Goal: Task Accomplishment & Management: Complete application form

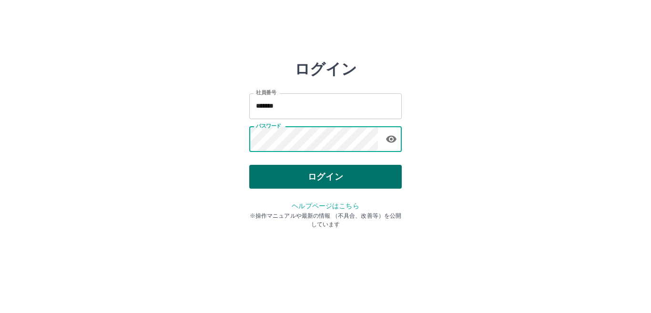
drag, startPoint x: 0, startPoint y: 0, endPoint x: 329, endPoint y: 169, distance: 369.6
click at [329, 169] on button "ログイン" at bounding box center [325, 177] width 152 height 24
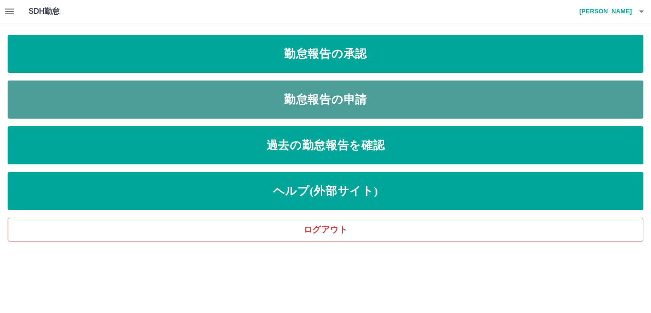
click at [377, 106] on link "勤怠報告の申請" at bounding box center [325, 99] width 635 height 38
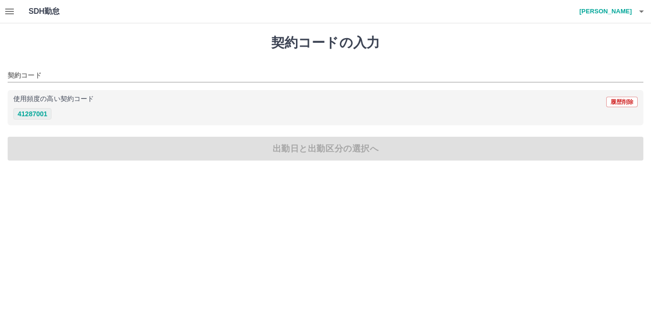
click at [19, 113] on button "41287001" at bounding box center [32, 113] width 38 height 11
type input "********"
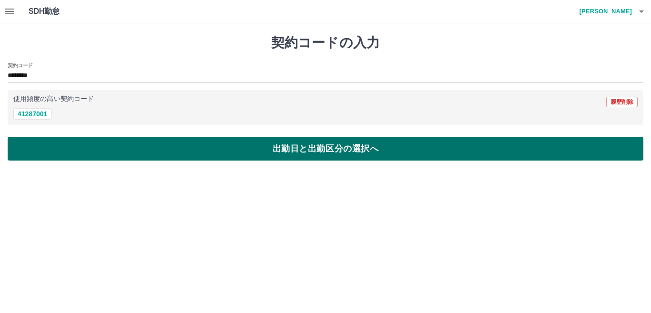
click at [234, 157] on button "出勤日と出勤区分の選択へ" at bounding box center [325, 149] width 635 height 24
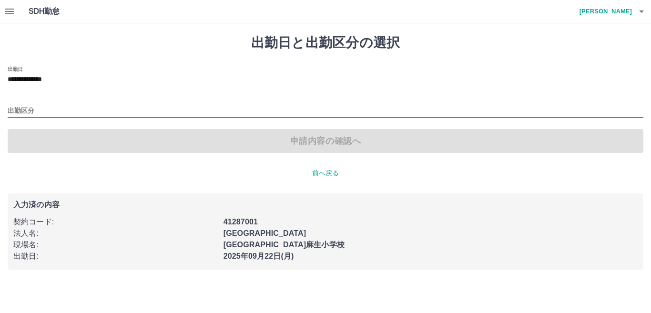
click at [52, 105] on input "出勤区分" at bounding box center [325, 111] width 635 height 12
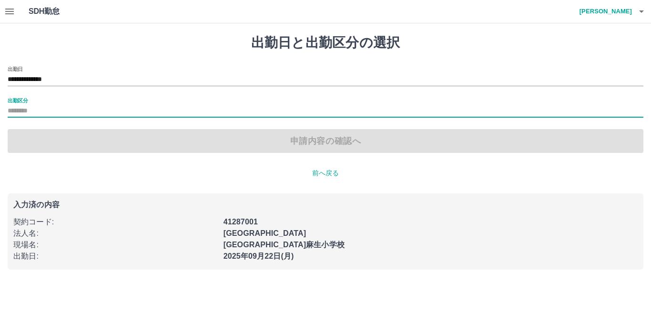
click at [51, 105] on input "出勤区分" at bounding box center [325, 111] width 635 height 12
click at [51, 110] on input "出勤区分" at bounding box center [325, 111] width 635 height 12
click at [15, 108] on input "出勤区分" at bounding box center [325, 111] width 635 height 12
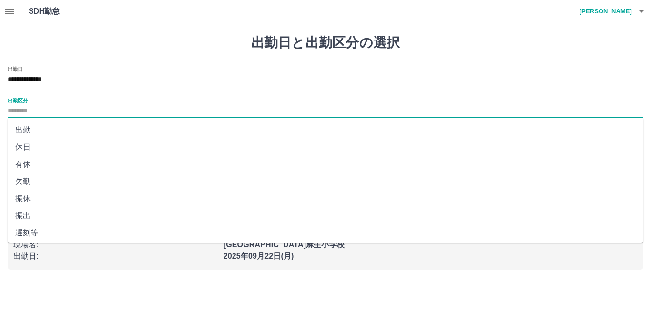
click at [26, 132] on li "出勤" at bounding box center [325, 129] width 635 height 17
type input "**"
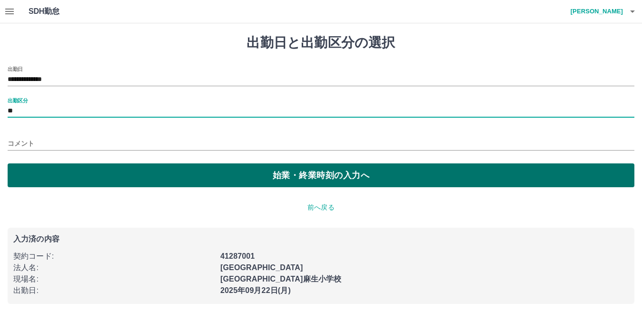
click at [167, 180] on button "始業・終業時刻の入力へ" at bounding box center [321, 175] width 627 height 24
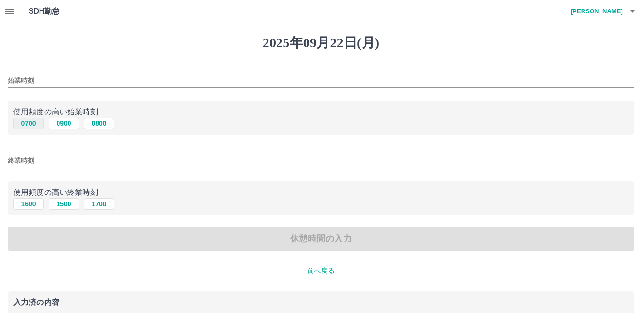
click at [36, 122] on button "0700" at bounding box center [28, 123] width 30 height 11
type input "****"
click at [31, 204] on button "1600" at bounding box center [28, 203] width 30 height 11
type input "****"
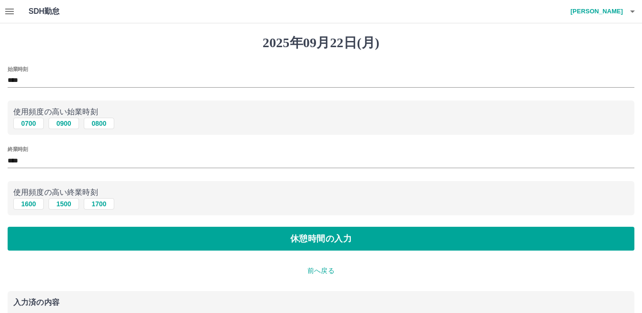
click at [226, 251] on div "2025年09月22日(月) 始業時刻 **** 使用頻度の高い始業時刻 0700 0900 0800 終業時刻 **** 使用頻度の高い終業時刻 1600 …" at bounding box center [321, 206] width 642 height 367
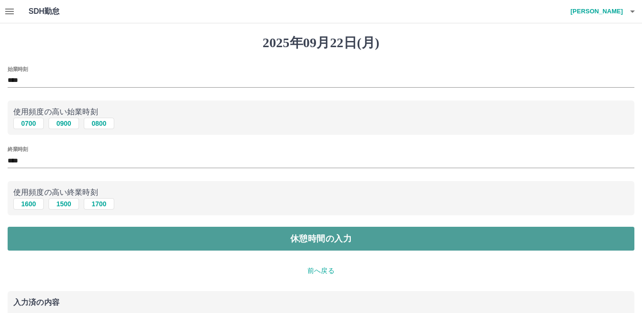
click at [226, 247] on button "休憩時間の入力" at bounding box center [321, 239] width 627 height 24
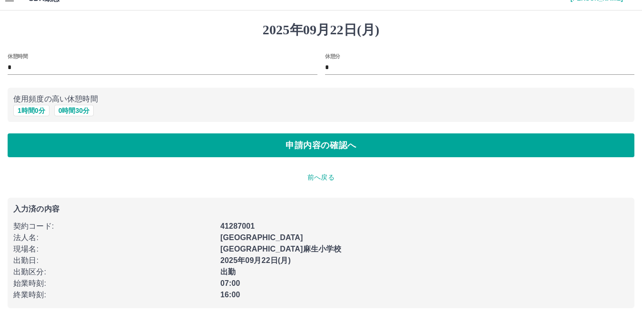
scroll to position [20, 0]
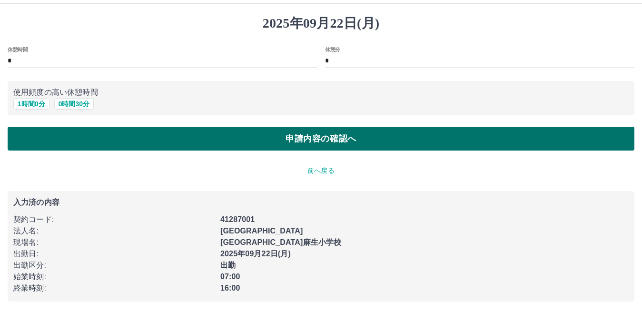
click at [284, 134] on button "申請内容の確認へ" at bounding box center [321, 139] width 627 height 24
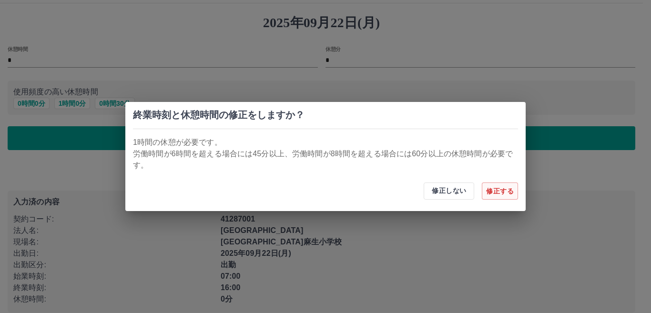
click at [492, 193] on button "修正する" at bounding box center [500, 190] width 36 height 17
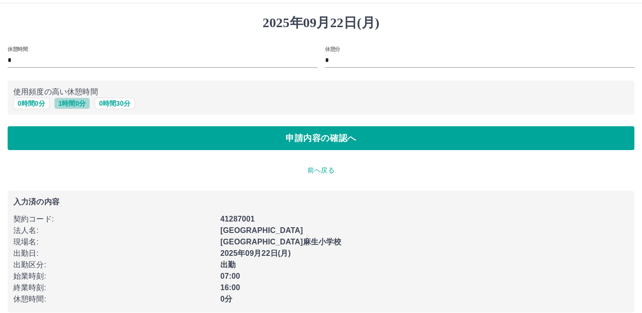
click at [85, 102] on button "1 時間 0 分" at bounding box center [72, 103] width 36 height 11
type input "*"
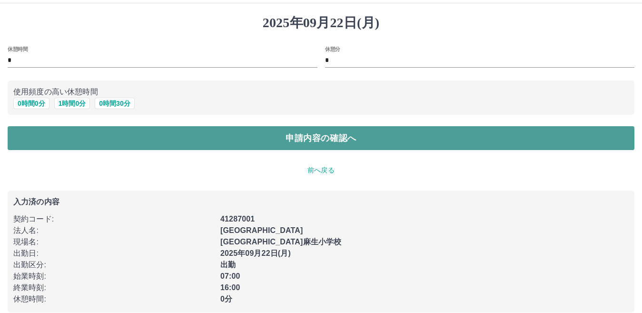
click at [333, 145] on button "申請内容の確認へ" at bounding box center [321, 138] width 627 height 24
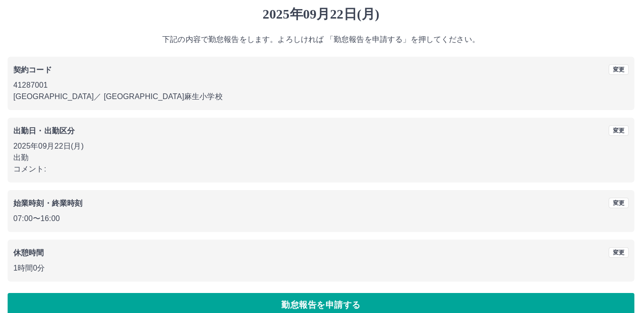
scroll to position [44, 0]
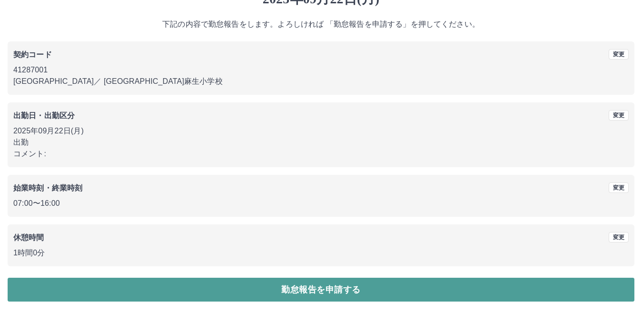
click at [343, 298] on button "勤怠報告を申請する" at bounding box center [321, 290] width 627 height 24
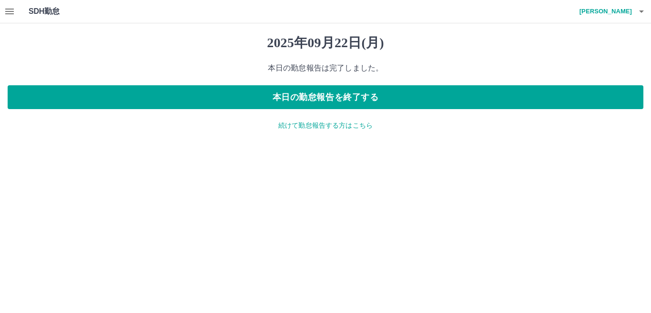
click at [354, 126] on p "続けて勤怠報告する方はこちら" at bounding box center [325, 125] width 635 height 10
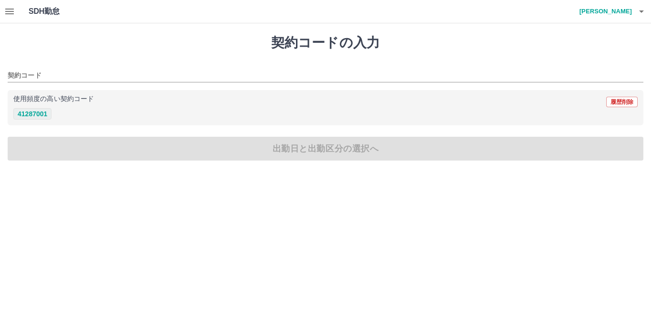
click at [37, 112] on button "41287001" at bounding box center [32, 113] width 38 height 11
type input "********"
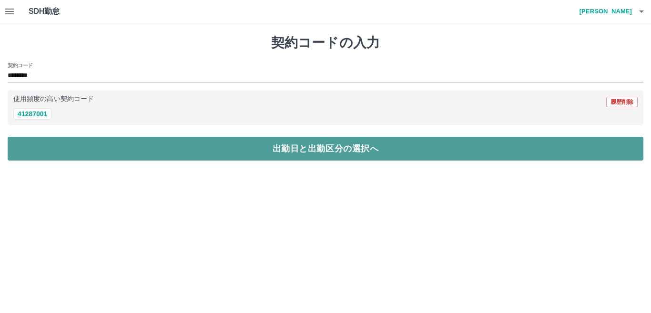
click at [278, 150] on button "出勤日と出勤区分の選択へ" at bounding box center [325, 149] width 635 height 24
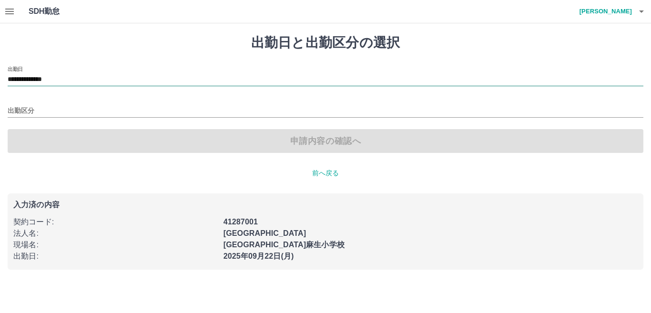
click at [51, 78] on input "**********" at bounding box center [325, 80] width 635 height 12
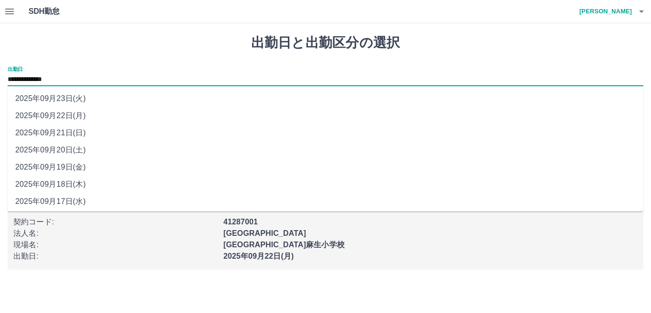
click at [58, 96] on li "2025年09月23日(火)" at bounding box center [325, 98] width 635 height 17
type input "**********"
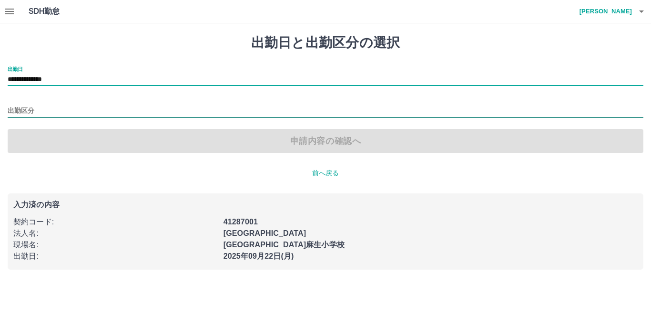
click at [54, 108] on input "出勤区分" at bounding box center [325, 111] width 635 height 12
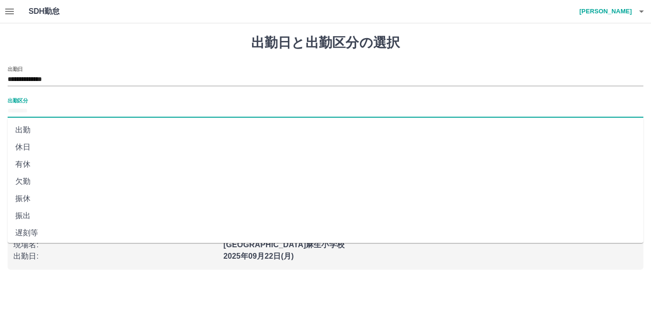
click at [46, 144] on li "休日" at bounding box center [325, 147] width 635 height 17
type input "**"
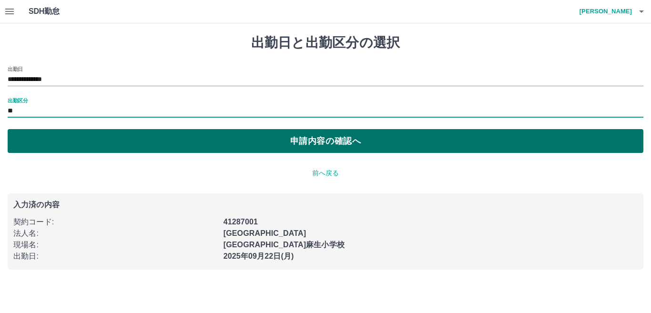
click at [79, 146] on button "申請内容の確認へ" at bounding box center [325, 141] width 635 height 24
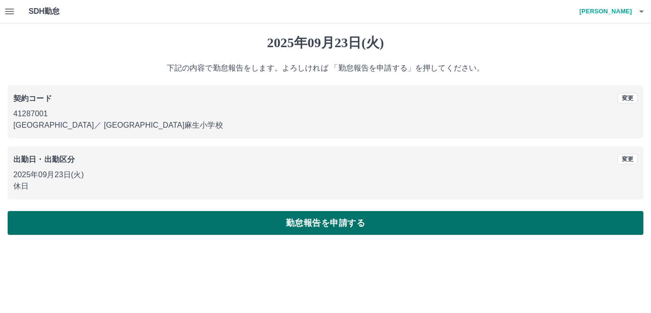
click at [320, 223] on button "勤怠報告を申請する" at bounding box center [325, 223] width 635 height 24
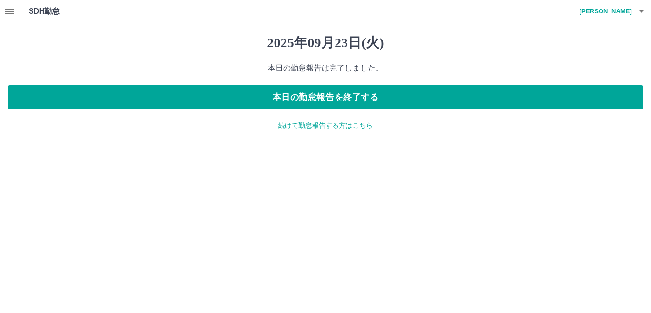
click at [330, 121] on p "続けて勤怠報告する方はこちら" at bounding box center [325, 125] width 635 height 10
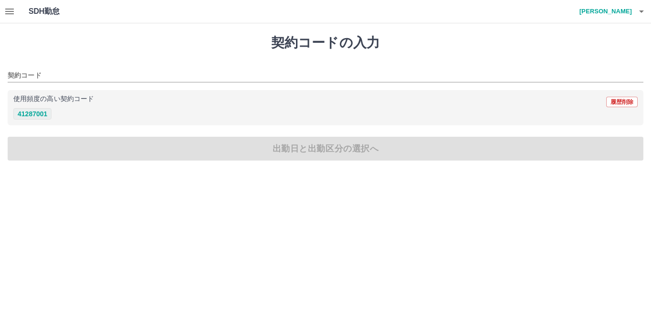
click at [45, 114] on button "41287001" at bounding box center [32, 113] width 38 height 11
type input "********"
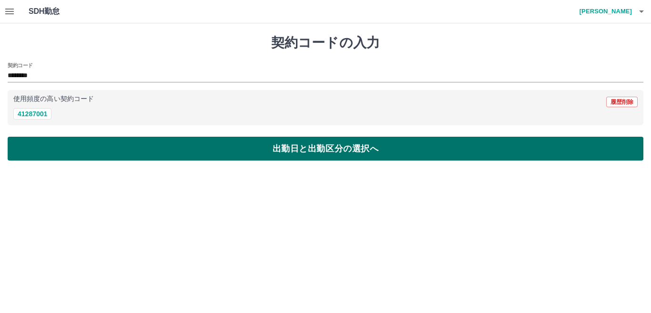
click at [210, 147] on button "出勤日と出勤区分の選択へ" at bounding box center [325, 149] width 635 height 24
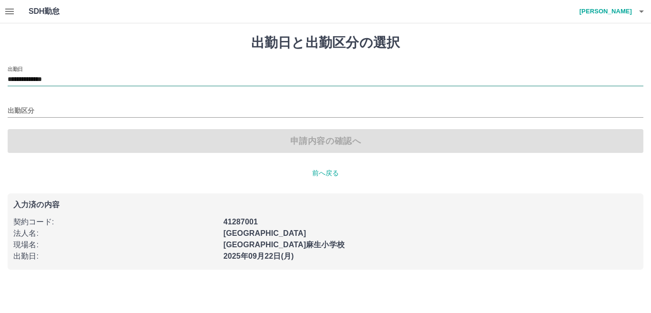
click at [74, 78] on input "**********" at bounding box center [325, 80] width 635 height 12
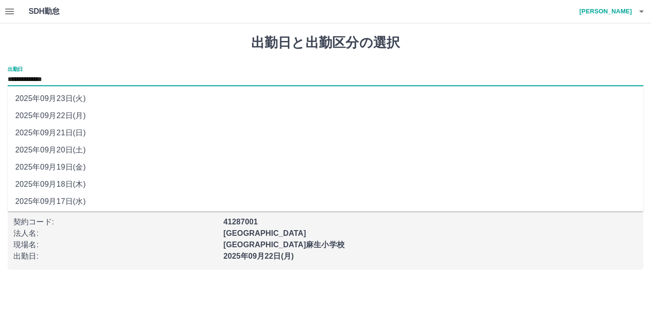
click at [74, 132] on li "2025年09月21日(日)" at bounding box center [325, 132] width 635 height 17
type input "**********"
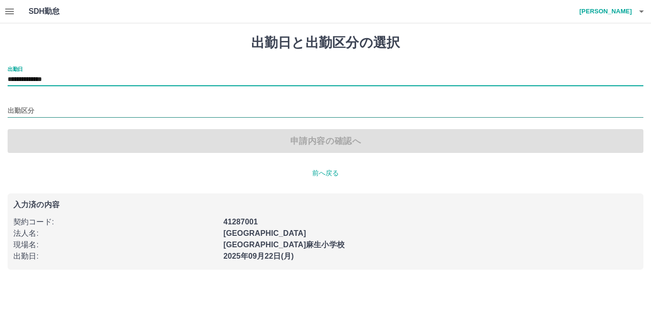
click at [64, 108] on input "出勤区分" at bounding box center [325, 111] width 635 height 12
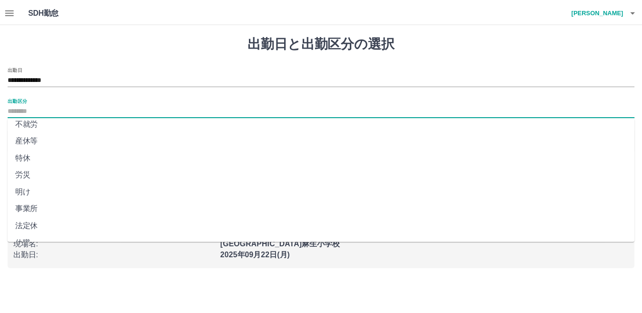
scroll to position [191, 0]
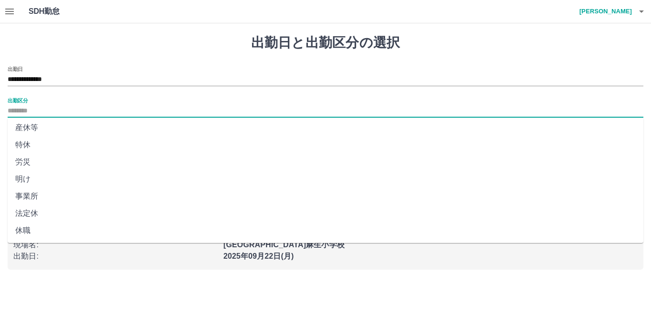
click at [71, 212] on li "法定休" at bounding box center [325, 213] width 635 height 17
type input "***"
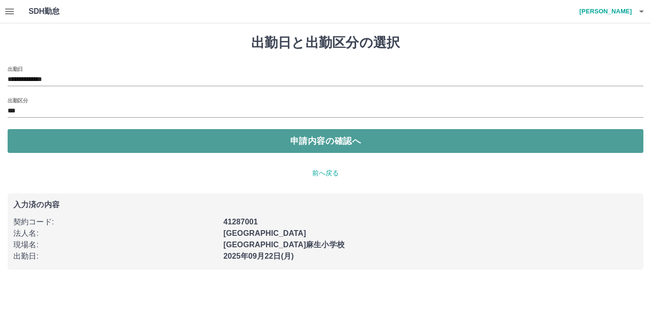
click at [340, 139] on button "申請内容の確認へ" at bounding box center [325, 141] width 635 height 24
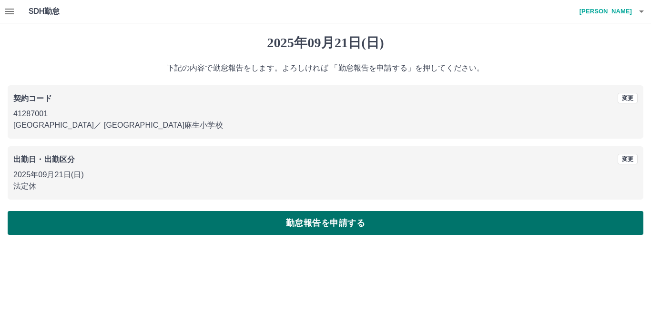
click at [363, 221] on button "勤怠報告を申請する" at bounding box center [325, 223] width 635 height 24
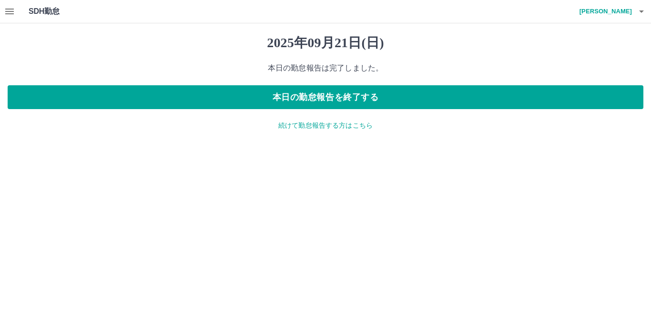
click at [342, 128] on p "続けて勤怠報告する方はこちら" at bounding box center [325, 125] width 635 height 10
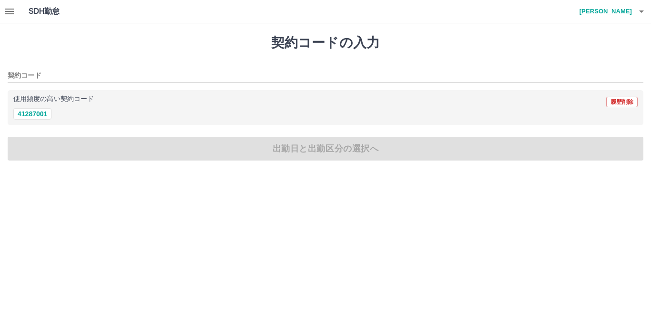
click at [9, 10] on icon "button" at bounding box center [9, 11] width 11 height 11
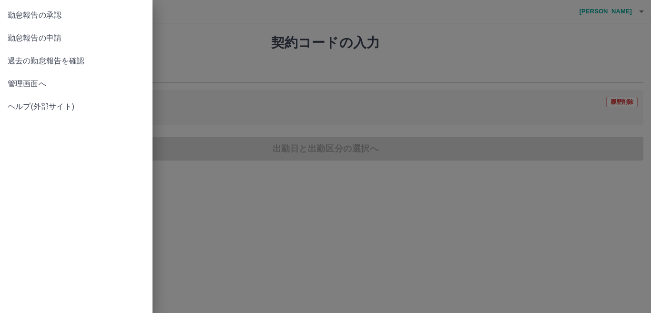
click at [23, 18] on span "勤怠報告の承認" at bounding box center [76, 15] width 137 height 11
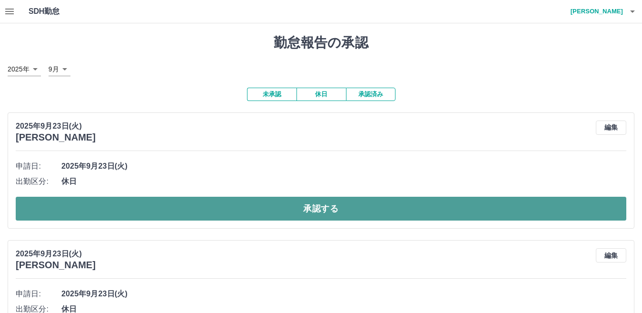
click at [327, 213] on button "承認する" at bounding box center [321, 209] width 611 height 24
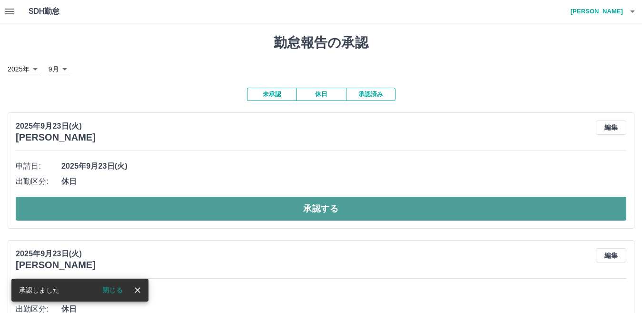
click at [333, 204] on button "承認する" at bounding box center [321, 209] width 611 height 24
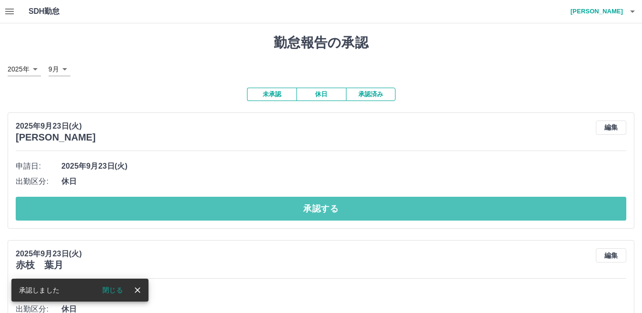
click at [335, 202] on button "承認する" at bounding box center [321, 209] width 611 height 24
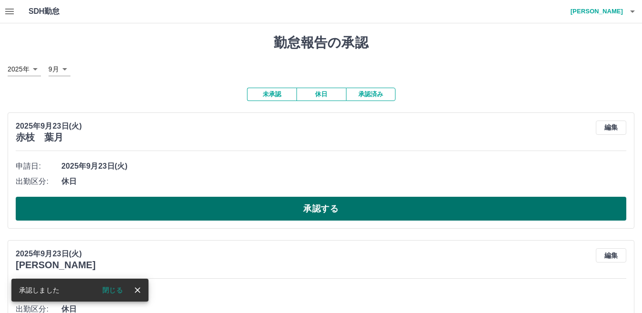
click at [341, 209] on button "承認する" at bounding box center [321, 209] width 611 height 24
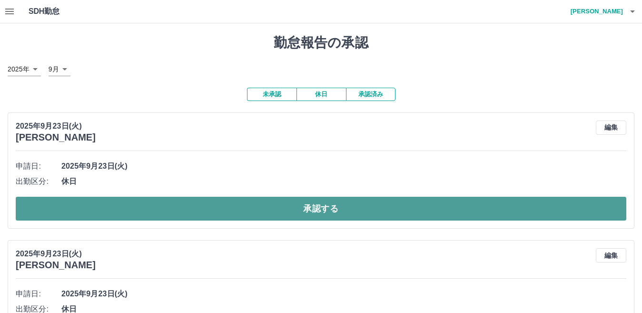
click at [355, 208] on button "承認する" at bounding box center [321, 209] width 611 height 24
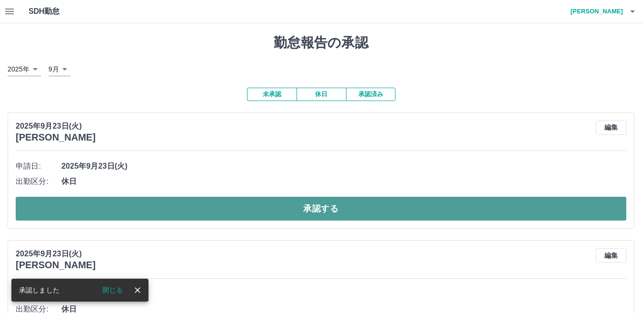
click at [371, 208] on button "承認する" at bounding box center [321, 209] width 611 height 24
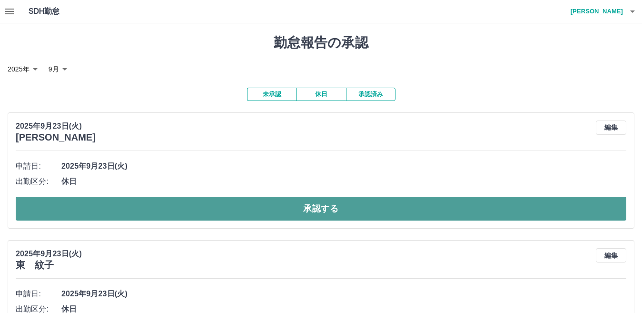
click at [366, 207] on button "承認する" at bounding box center [321, 209] width 611 height 24
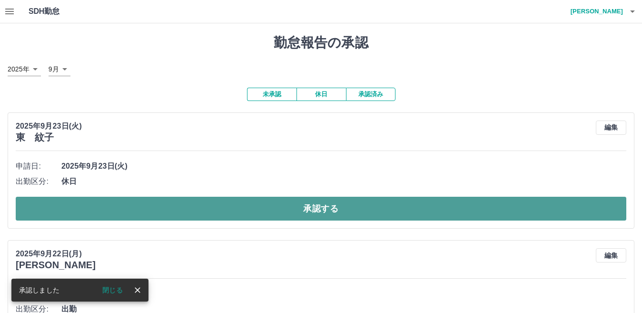
click at [172, 211] on button "承認する" at bounding box center [321, 209] width 611 height 24
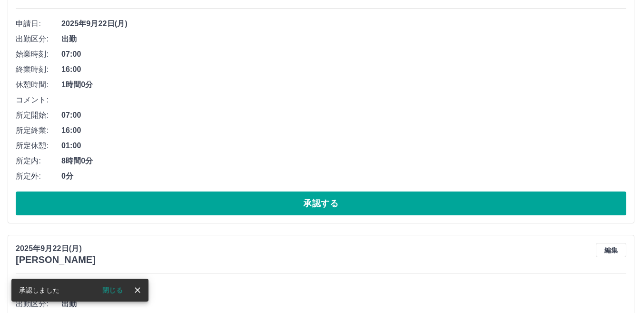
scroll to position [143, 0]
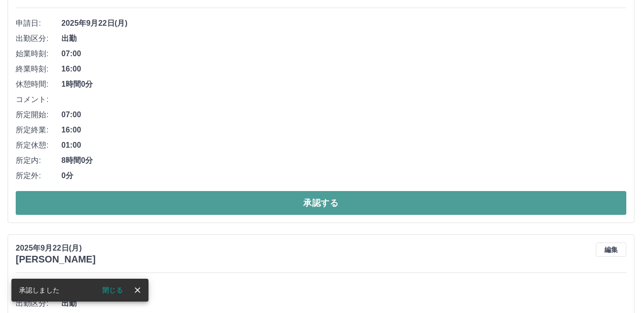
click at [177, 211] on button "承認する" at bounding box center [321, 203] width 611 height 24
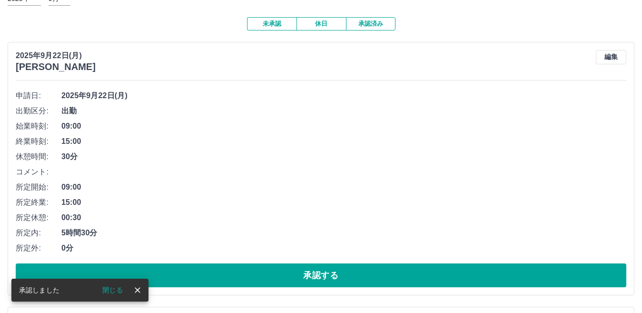
scroll to position [95, 0]
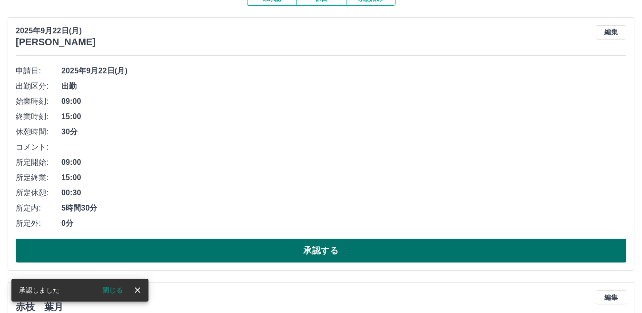
click at [340, 250] on button "承認する" at bounding box center [321, 251] width 611 height 24
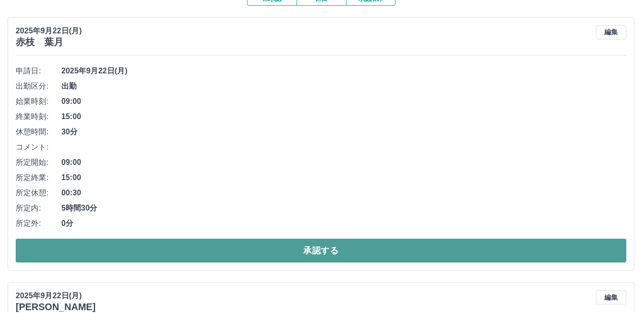
click at [372, 250] on button "承認する" at bounding box center [321, 251] width 611 height 24
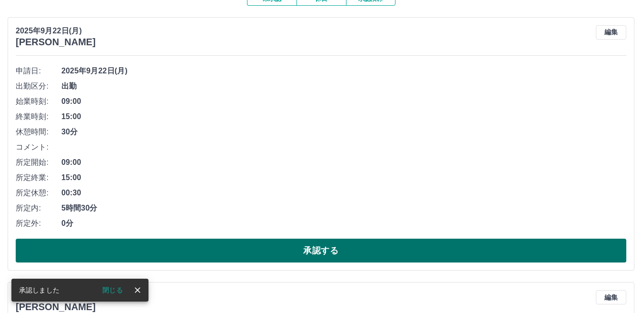
click at [347, 256] on button "承認する" at bounding box center [321, 251] width 611 height 24
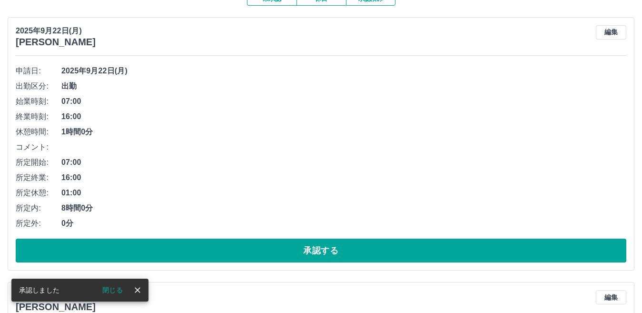
click at [341, 249] on button "承認する" at bounding box center [321, 251] width 611 height 24
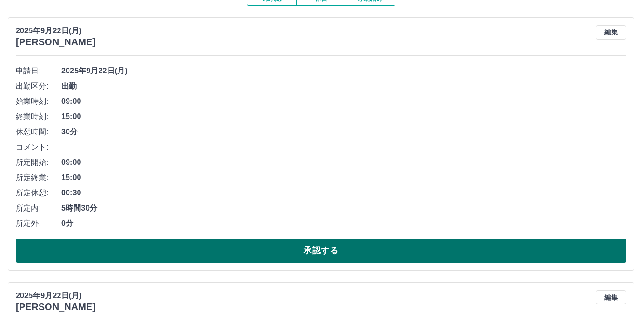
click at [339, 249] on button "承認する" at bounding box center [321, 251] width 611 height 24
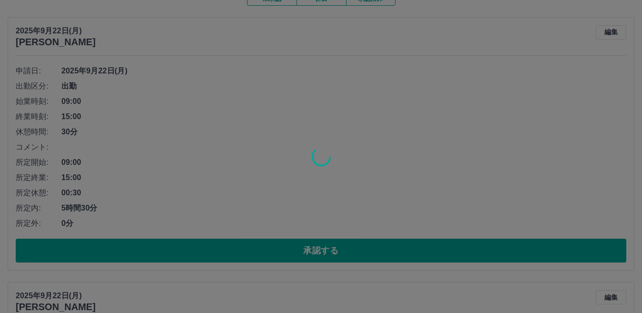
drag, startPoint x: 339, startPoint y: 249, endPoint x: 298, endPoint y: 254, distance: 41.7
click at [298, 254] on div at bounding box center [321, 156] width 642 height 313
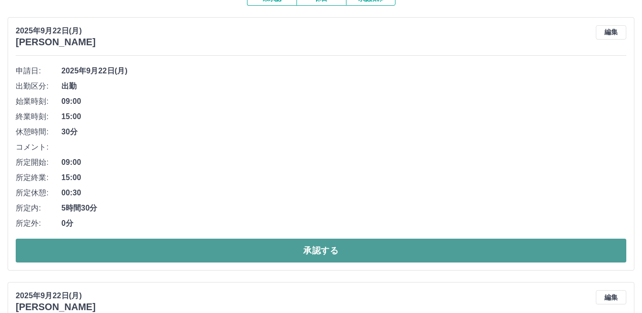
click at [299, 254] on button "承認する" at bounding box center [321, 251] width 611 height 24
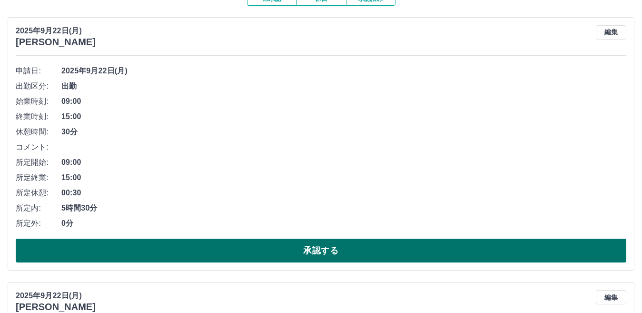
click at [305, 253] on button "承認する" at bounding box center [321, 251] width 611 height 24
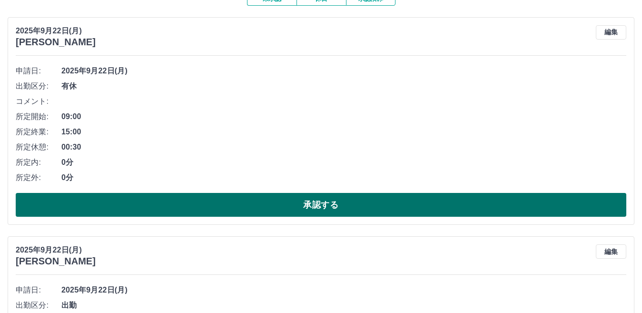
click at [312, 212] on button "承認する" at bounding box center [321, 205] width 611 height 24
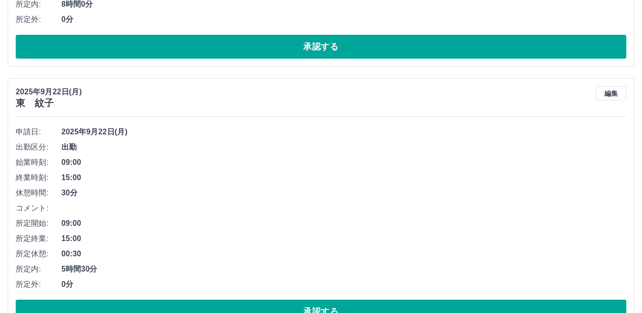
scroll to position [333, 0]
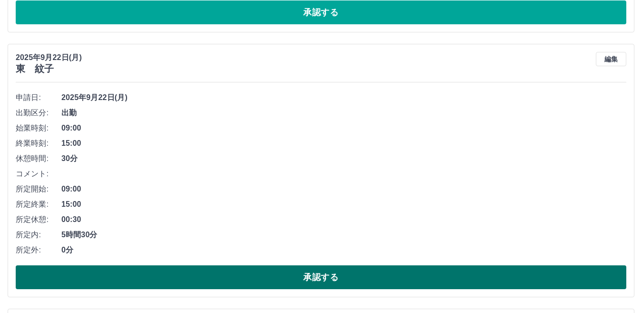
click at [322, 279] on button "承認する" at bounding box center [321, 277] width 611 height 24
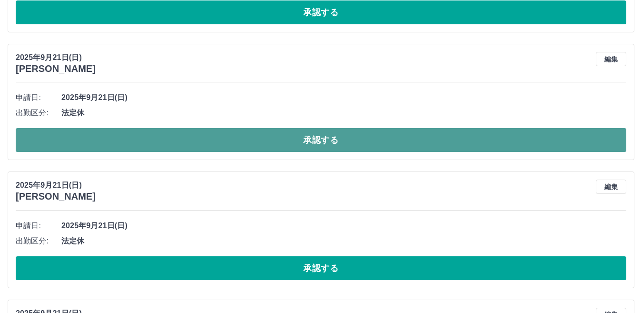
click at [281, 138] on button "承認する" at bounding box center [321, 140] width 611 height 24
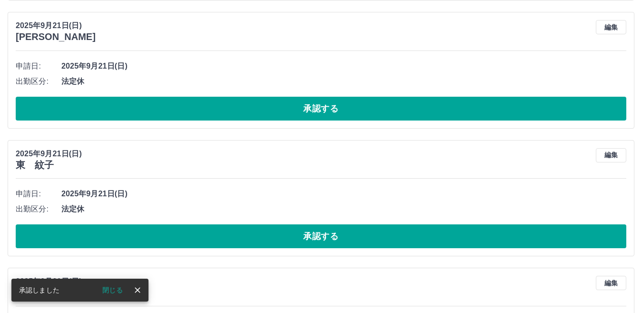
scroll to position [476, 0]
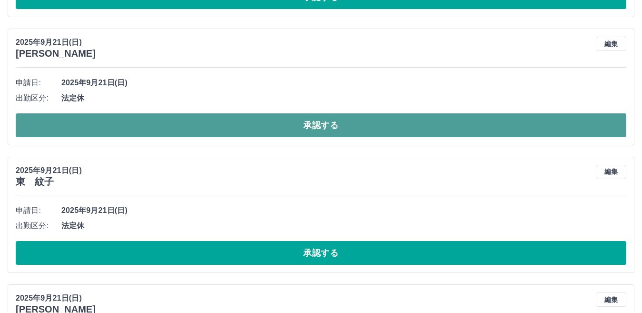
click at [290, 127] on button "承認する" at bounding box center [321, 125] width 611 height 24
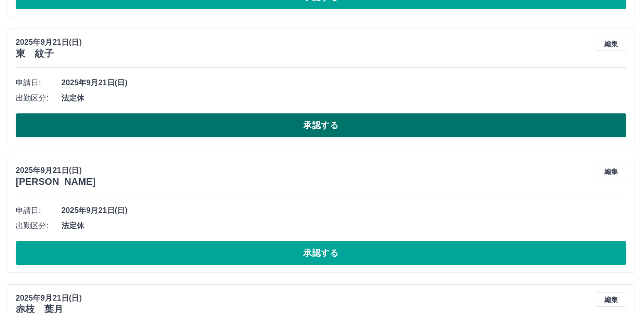
click at [444, 125] on button "承認する" at bounding box center [321, 125] width 611 height 24
click at [419, 129] on button "承認する" at bounding box center [321, 125] width 611 height 24
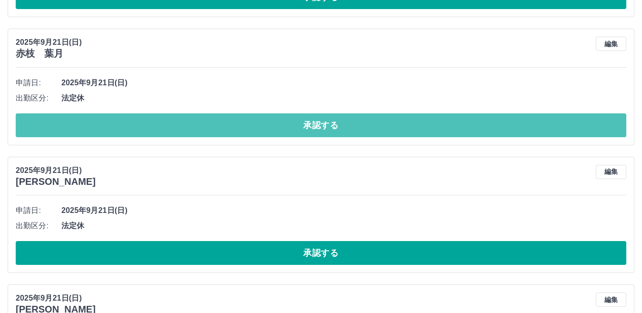
click at [419, 129] on button "承認する" at bounding box center [321, 125] width 611 height 24
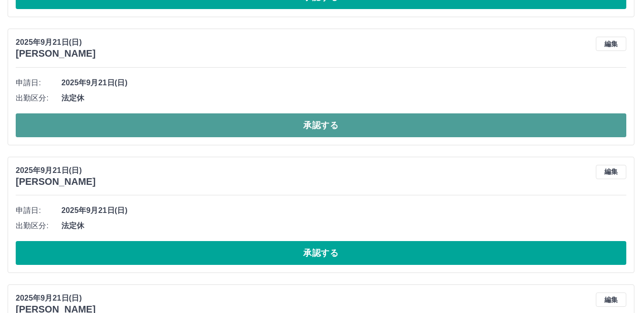
click at [416, 130] on button "承認する" at bounding box center [321, 125] width 611 height 24
click at [413, 131] on button "承認する" at bounding box center [321, 125] width 611 height 24
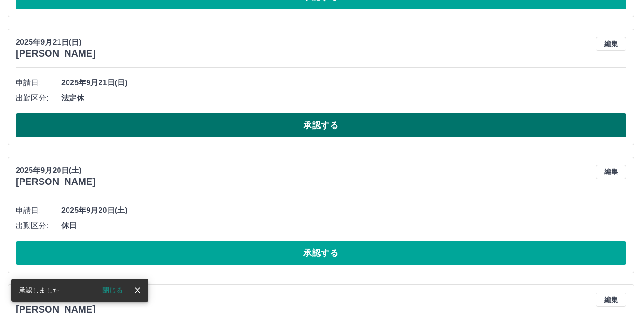
click at [412, 132] on button "承認する" at bounding box center [321, 125] width 611 height 24
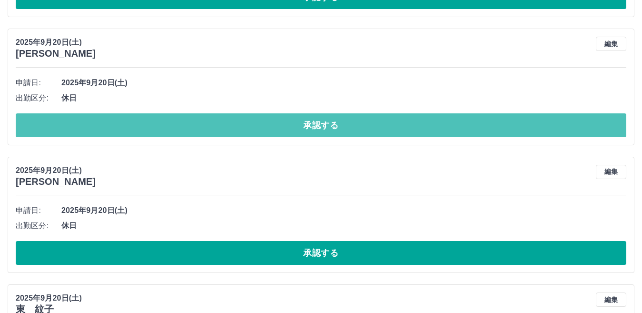
click at [415, 130] on button "承認する" at bounding box center [321, 125] width 611 height 24
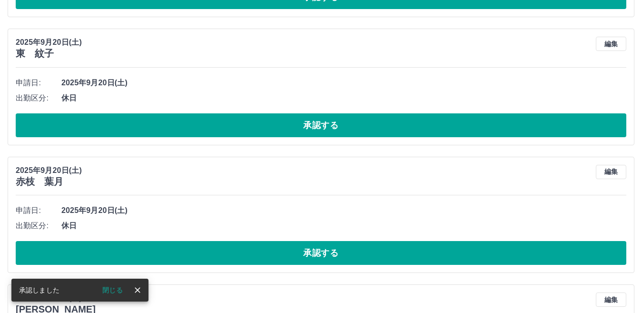
click at [413, 130] on button "承認する" at bounding box center [321, 125] width 611 height 24
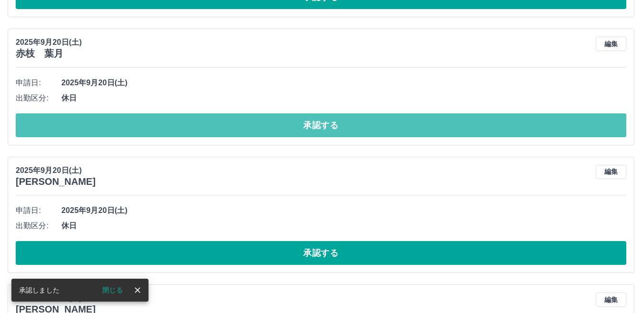
click at [413, 130] on button "承認する" at bounding box center [321, 125] width 611 height 24
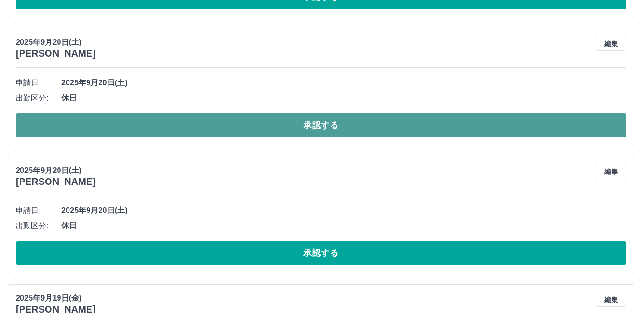
click at [453, 122] on button "承認する" at bounding box center [321, 125] width 611 height 24
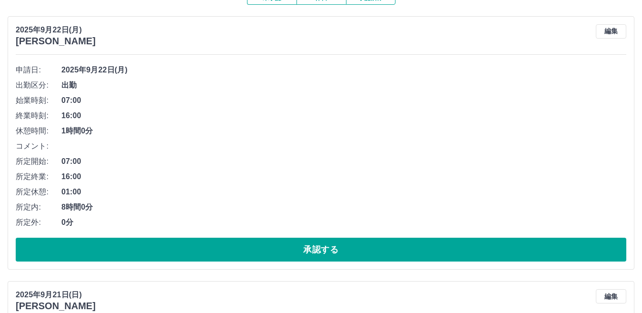
scroll to position [114, 0]
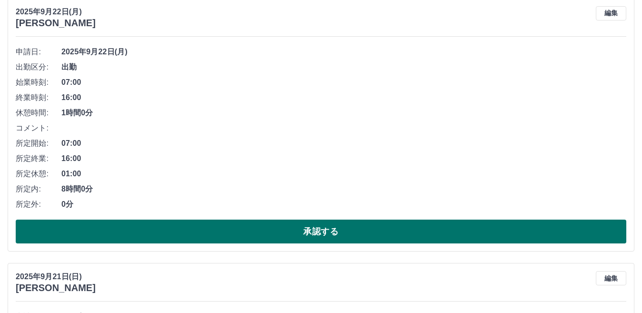
click at [425, 230] on button "承認する" at bounding box center [321, 232] width 611 height 24
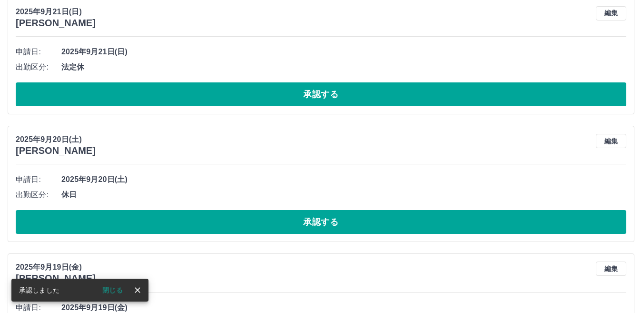
scroll to position [0, 0]
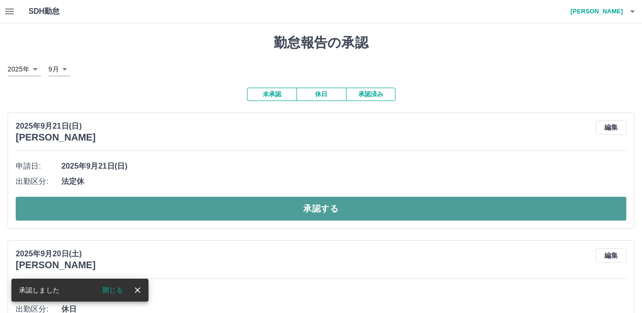
click at [511, 208] on button "承認する" at bounding box center [321, 209] width 611 height 24
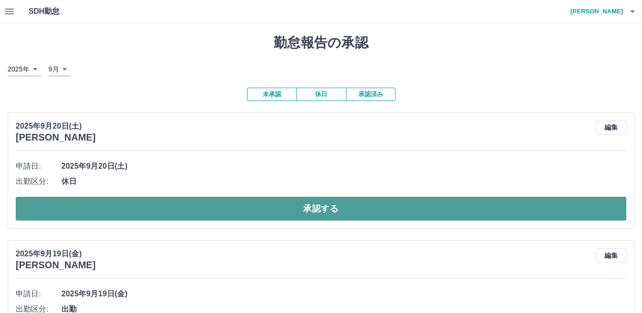
click at [532, 208] on button "承認する" at bounding box center [321, 209] width 611 height 24
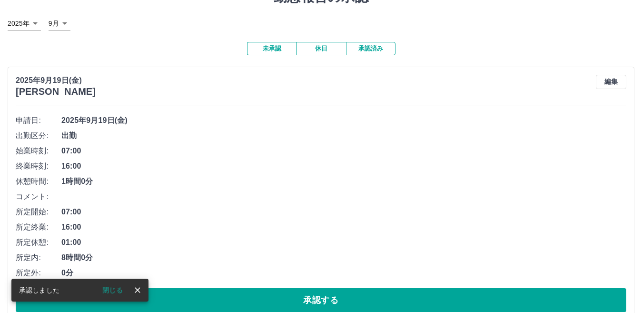
scroll to position [65, 0]
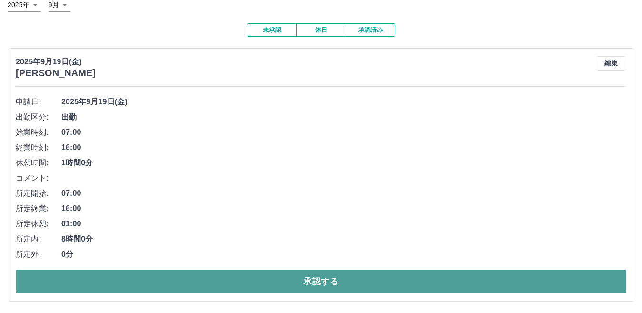
click at [565, 288] on button "承認する" at bounding box center [321, 282] width 611 height 24
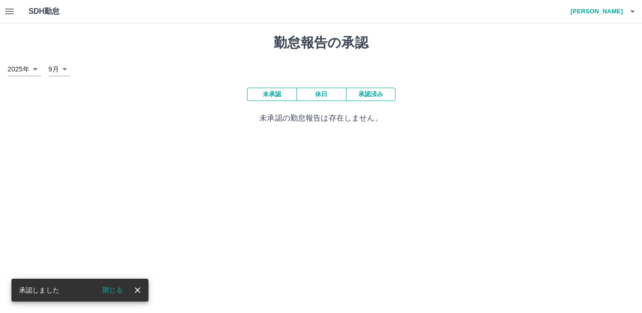
scroll to position [0, 0]
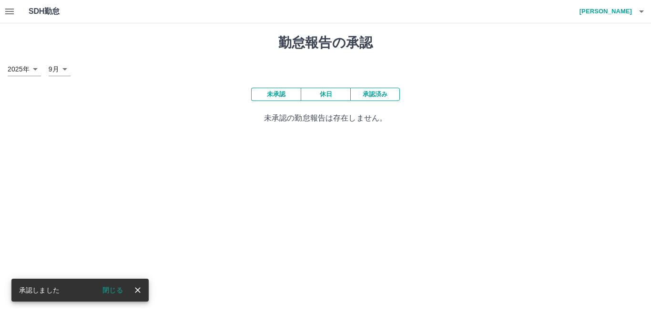
click at [219, 48] on h1 "勤怠報告の承認" at bounding box center [325, 43] width 635 height 16
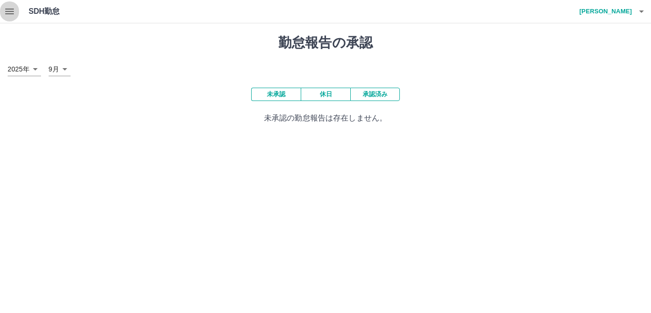
click at [17, 12] on button "button" at bounding box center [9, 11] width 19 height 23
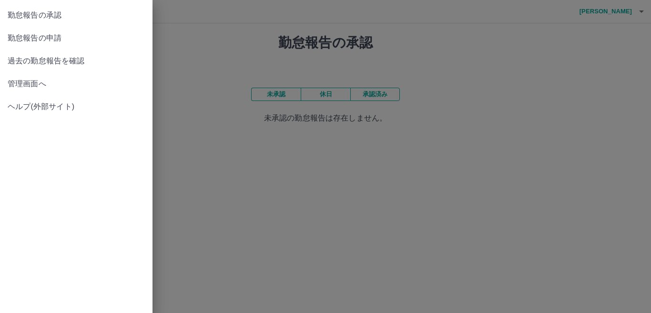
click at [27, 12] on span "勤怠報告の承認" at bounding box center [76, 15] width 137 height 11
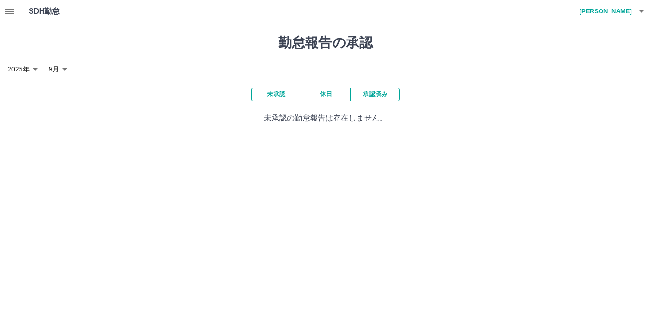
click at [284, 98] on button "未承認" at bounding box center [276, 94] width 50 height 13
click at [10, 11] on icon "button" at bounding box center [9, 12] width 9 height 6
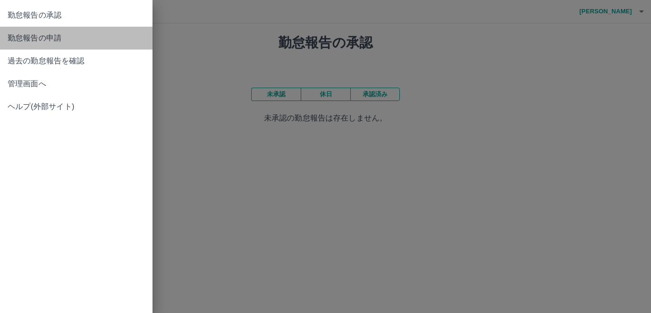
click at [22, 39] on span "勤怠報告の申請" at bounding box center [76, 37] width 137 height 11
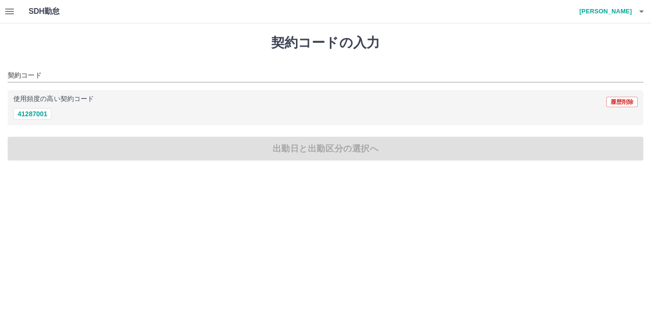
click at [10, 10] on icon "button" at bounding box center [9, 11] width 11 height 11
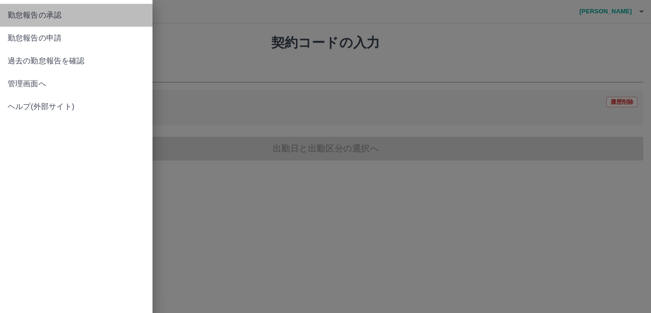
click at [20, 19] on span "勤怠報告の承認" at bounding box center [76, 15] width 137 height 11
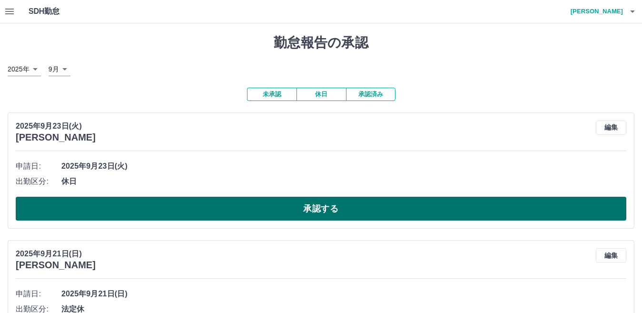
click at [181, 198] on button "承認する" at bounding box center [321, 209] width 611 height 24
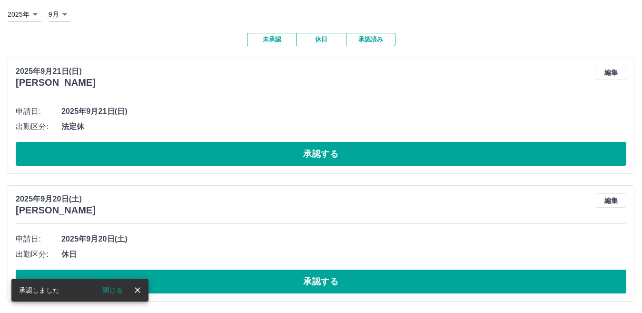
scroll to position [56, 0]
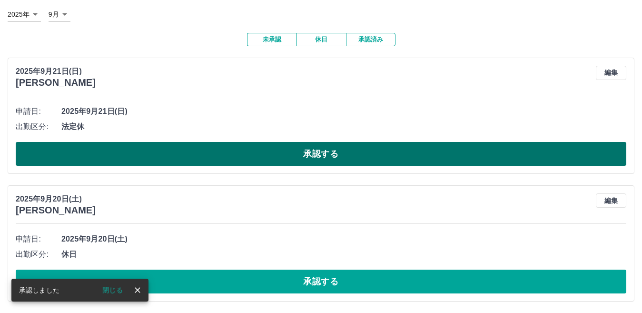
click at [230, 161] on button "承認する" at bounding box center [321, 154] width 611 height 24
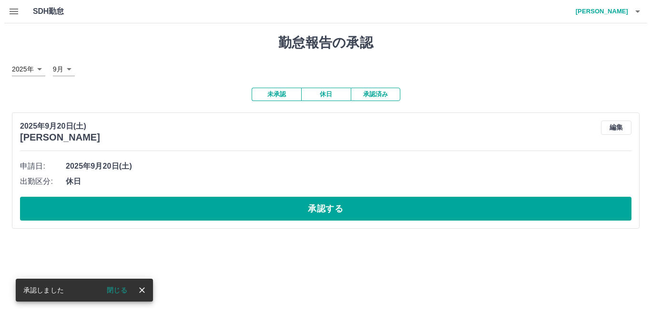
scroll to position [0, 0]
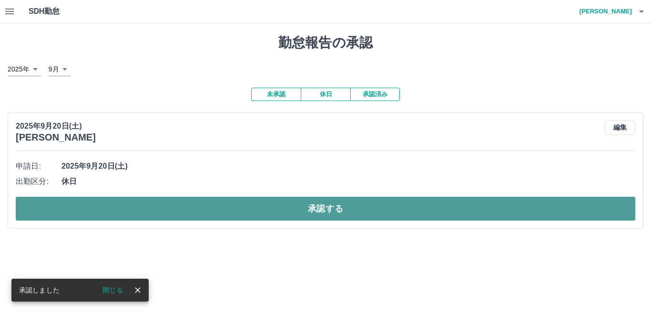
click at [321, 209] on button "承認する" at bounding box center [325, 209] width 619 height 24
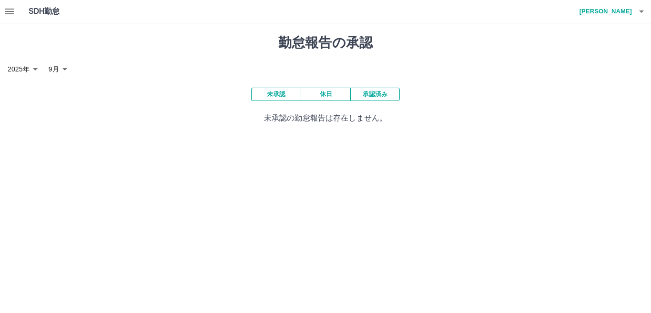
click at [621, 15] on h4 "高野　智絵" at bounding box center [602, 11] width 57 height 23
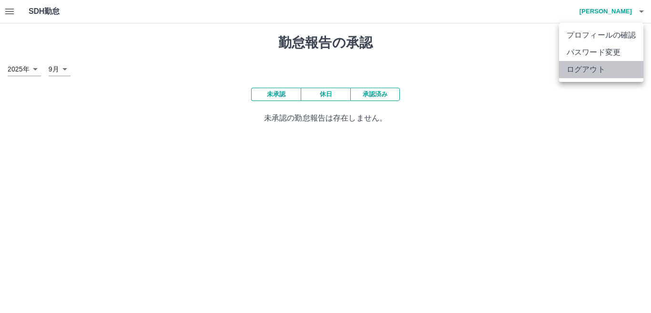
click at [593, 74] on li "ログアウト" at bounding box center [601, 69] width 84 height 17
